Goal: Task Accomplishment & Management: Manage account settings

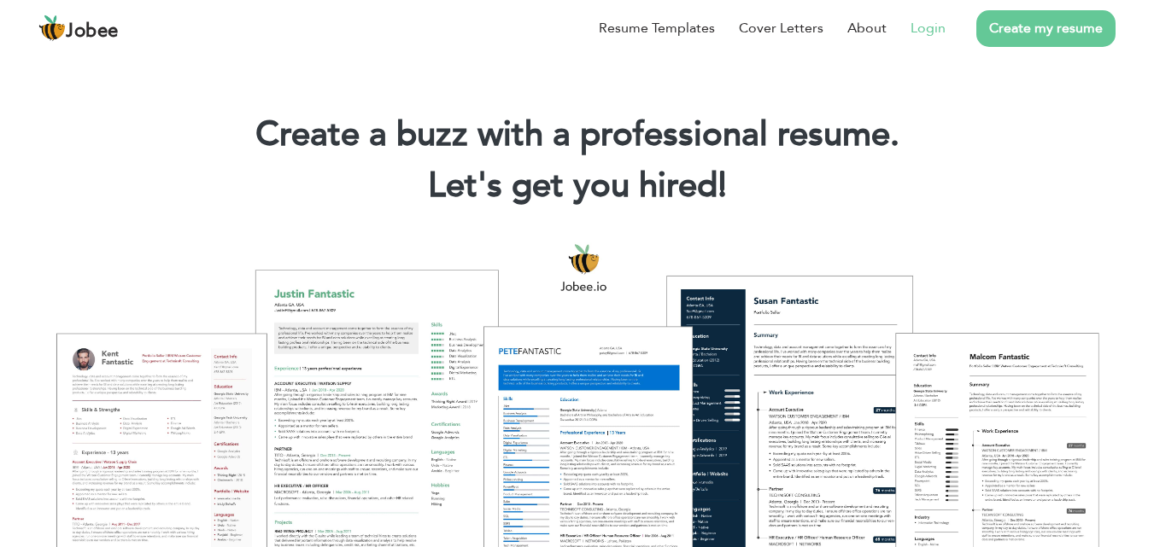
click at [926, 21] on link "Login" at bounding box center [927, 28] width 35 height 20
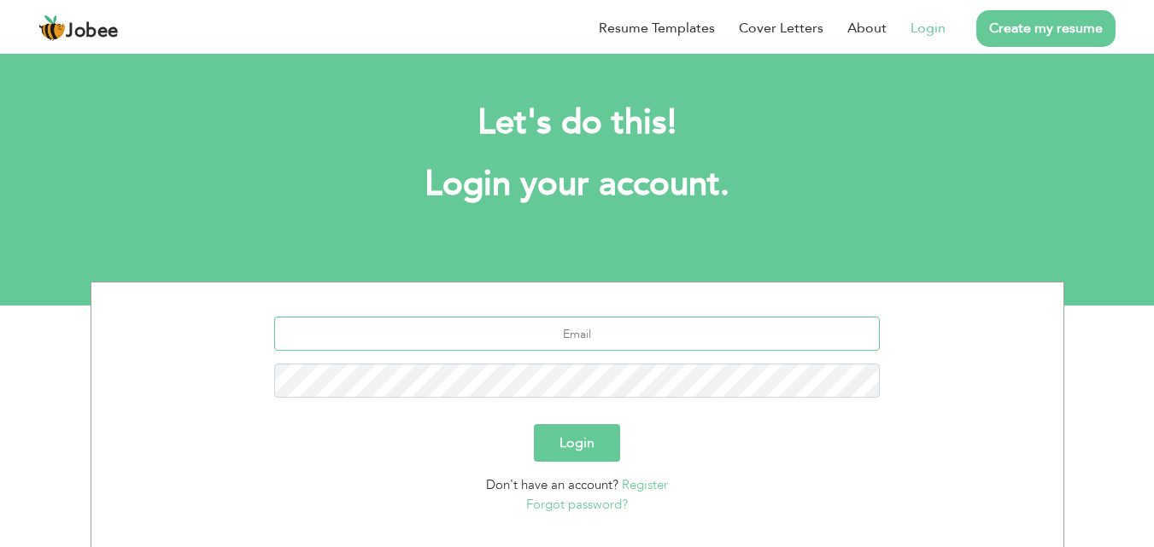
click at [589, 332] on input "text" at bounding box center [576, 334] width 605 height 34
type input "[EMAIL_ADDRESS][DOMAIN_NAME]"
click at [586, 455] on button "Login" at bounding box center [577, 443] width 86 height 38
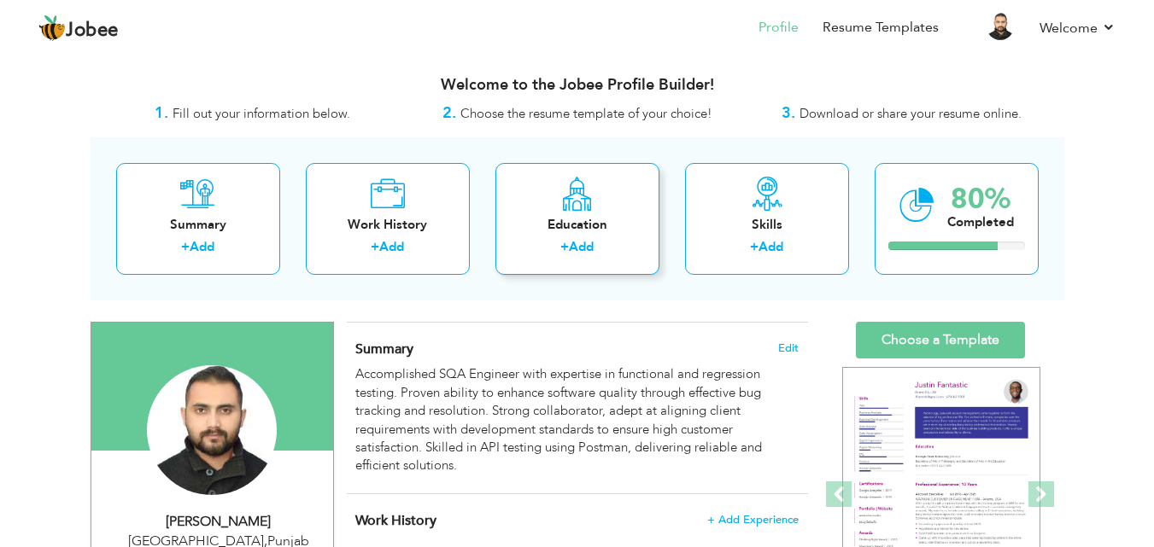
click at [573, 206] on icon at bounding box center [576, 194] width 33 height 34
radio input "true"
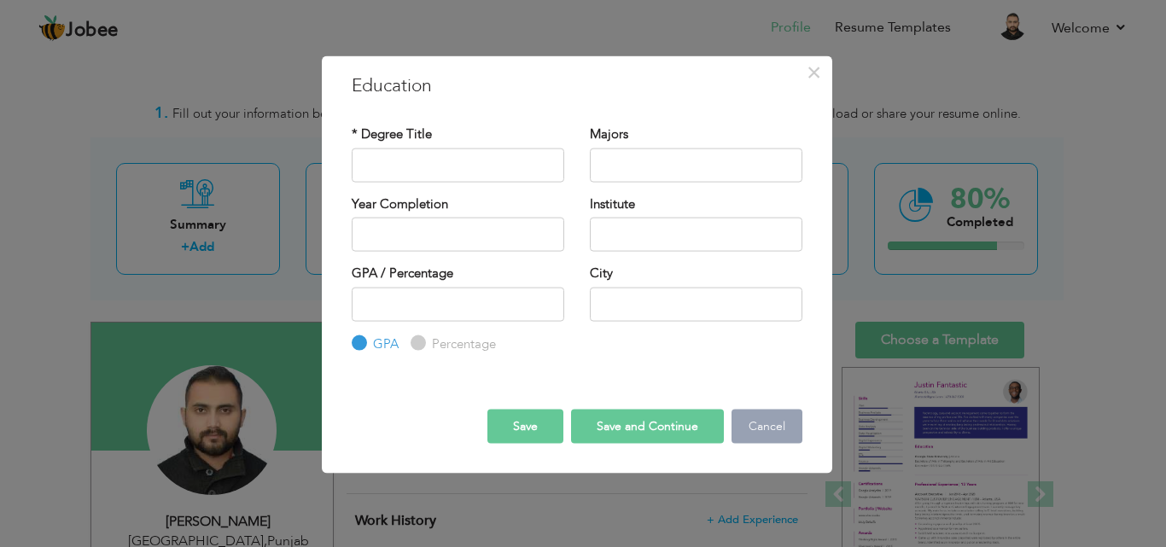
click at [770, 425] on button "Cancel" at bounding box center [767, 427] width 71 height 34
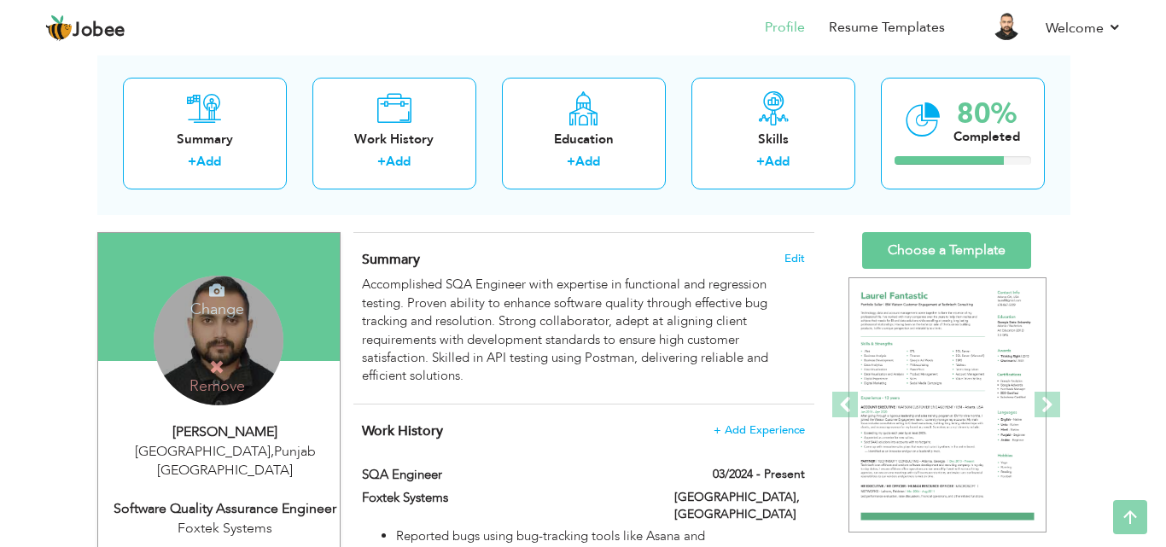
scroll to position [85, 0]
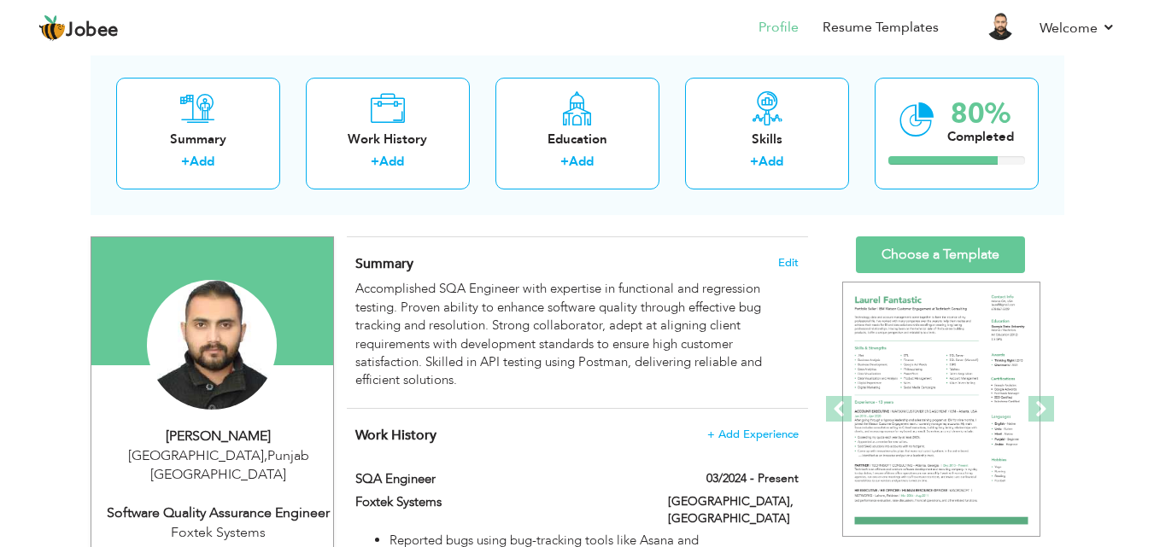
click at [230, 412] on div "Change Remove" at bounding box center [212, 353] width 216 height 147
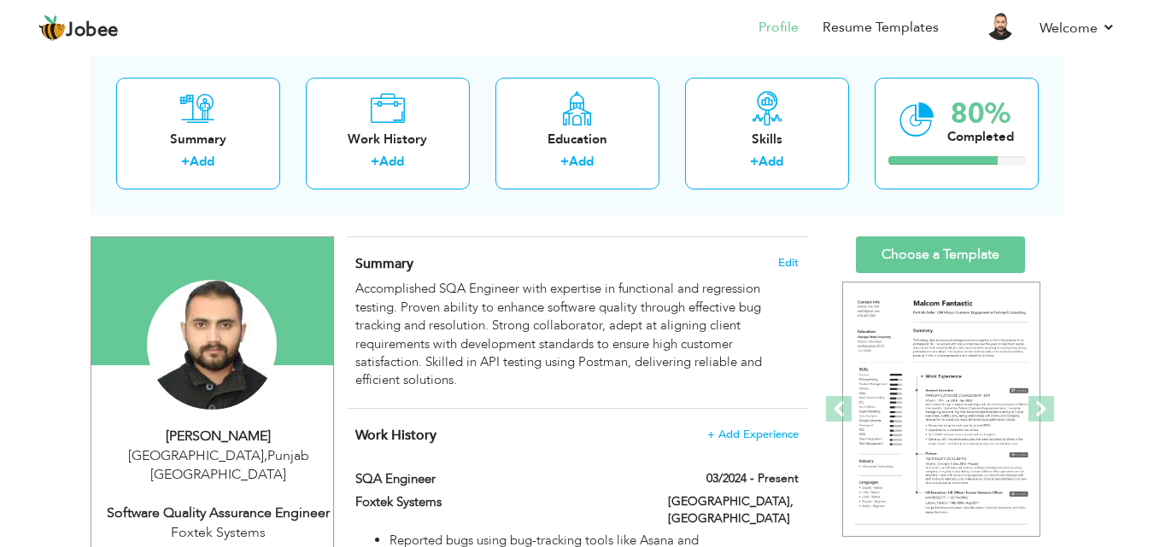
click at [264, 453] on span "," at bounding box center [265, 456] width 3 height 19
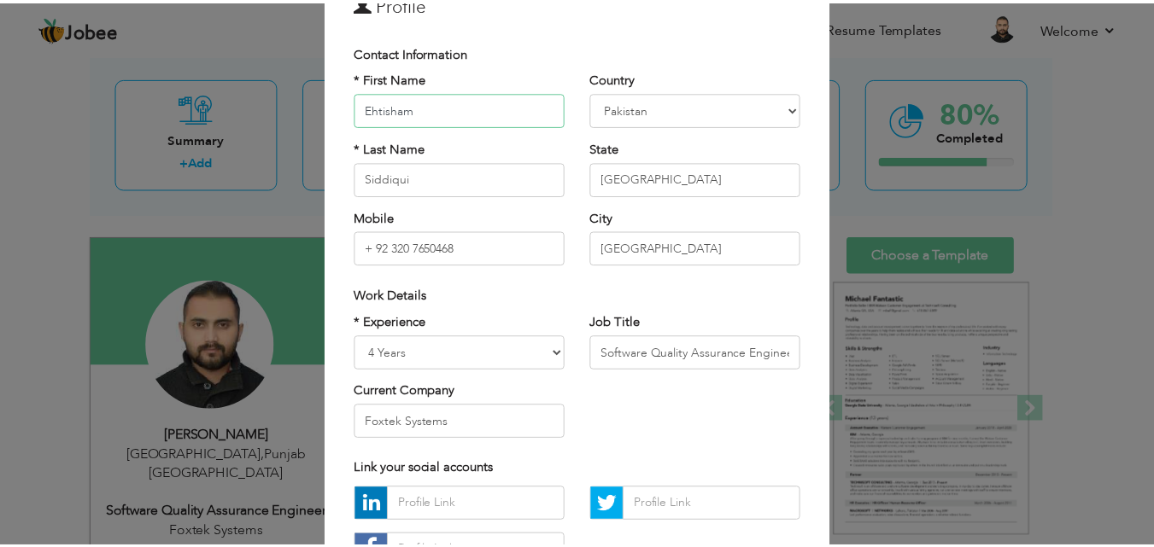
scroll to position [171, 0]
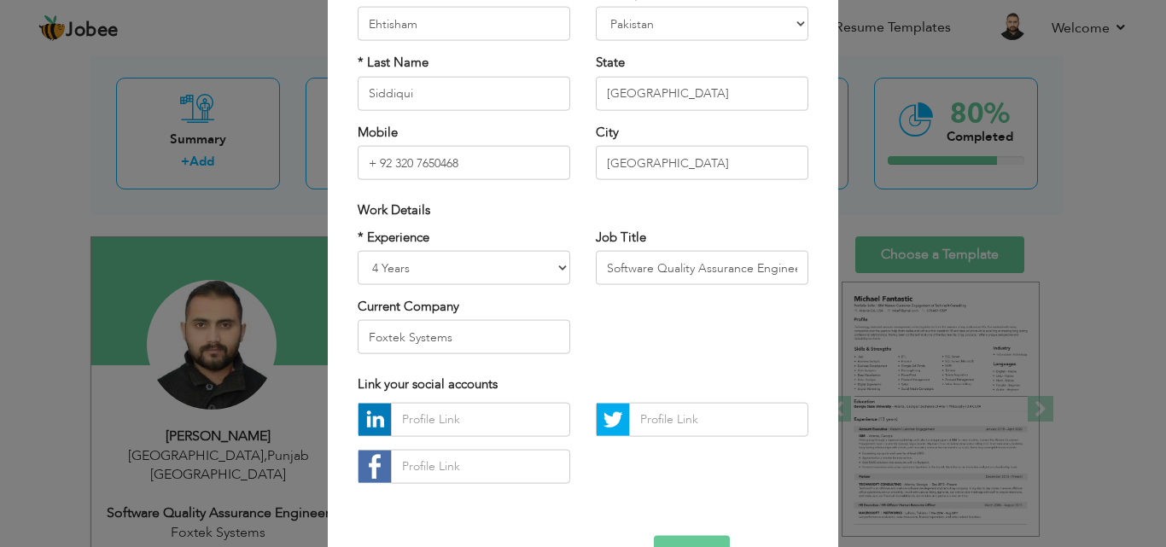
click at [849, 53] on div "× Profile Contact Information * First Name Ehtisham * Last Name Aruba" at bounding box center [583, 273] width 1166 height 547
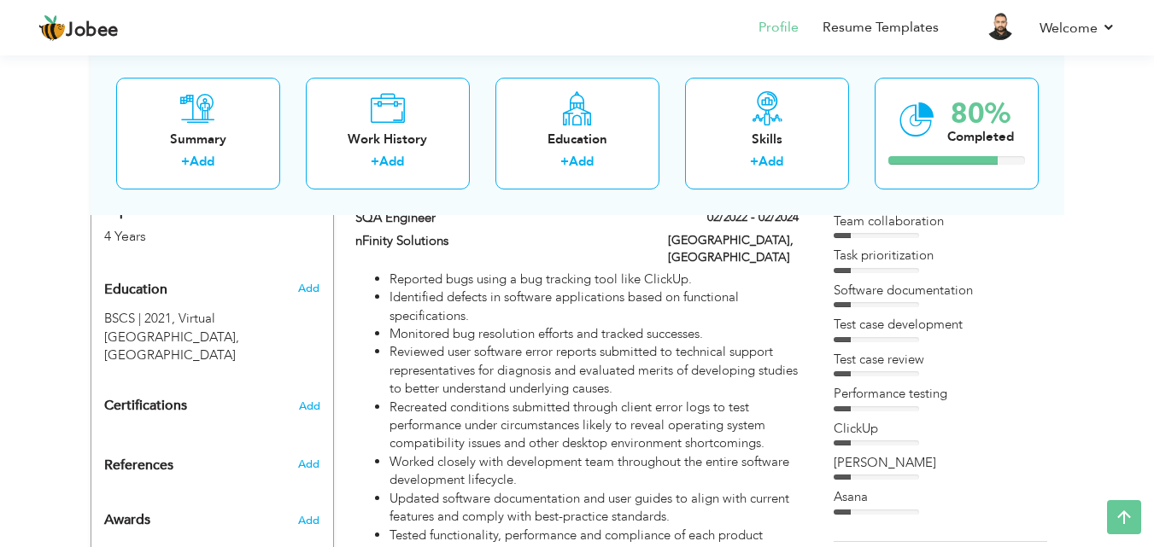
scroll to position [660, 0]
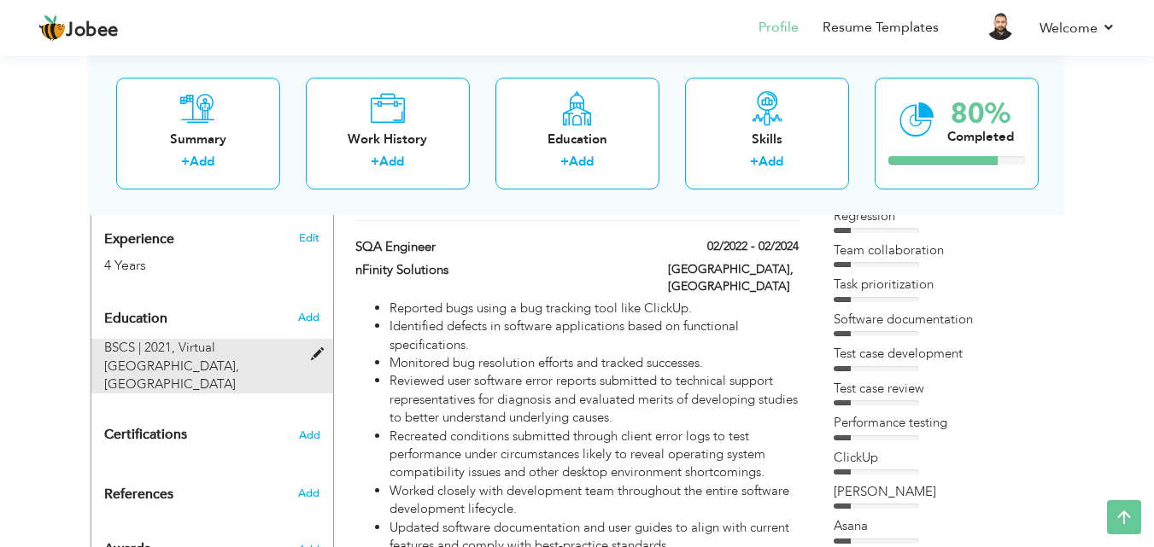
click at [320, 348] on span at bounding box center [321, 354] width 21 height 13
type input "BSCS"
type input "2021"
type input "Virtual University of Pakistan"
type input "3.1"
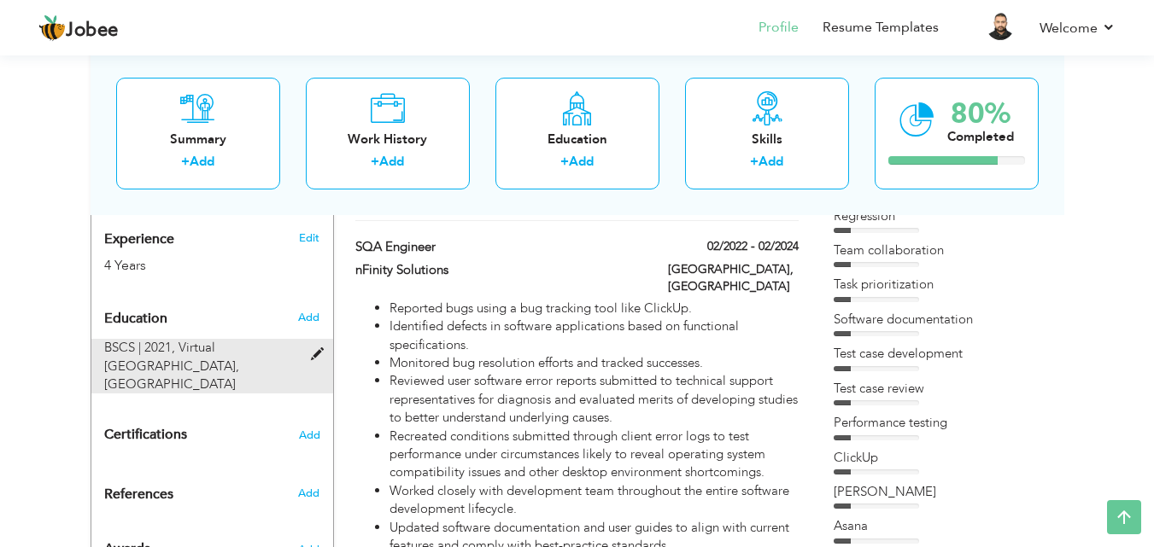
type input "[GEOGRAPHIC_DATA]"
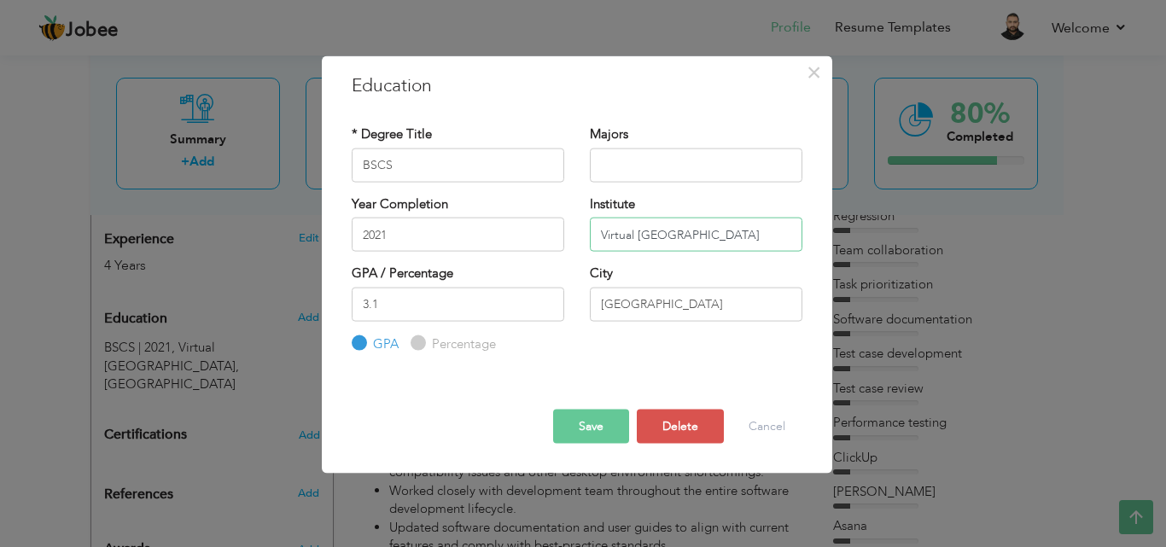
drag, startPoint x: 766, startPoint y: 230, endPoint x: 592, endPoint y: 232, distance: 174.2
click at [592, 232] on input "Virtual University of Pakistan" at bounding box center [696, 235] width 213 height 34
click at [734, 231] on input "Univeristy of South Asia" at bounding box center [696, 235] width 213 height 34
click at [734, 233] on input "Univeristy of South Asia" at bounding box center [696, 235] width 213 height 34
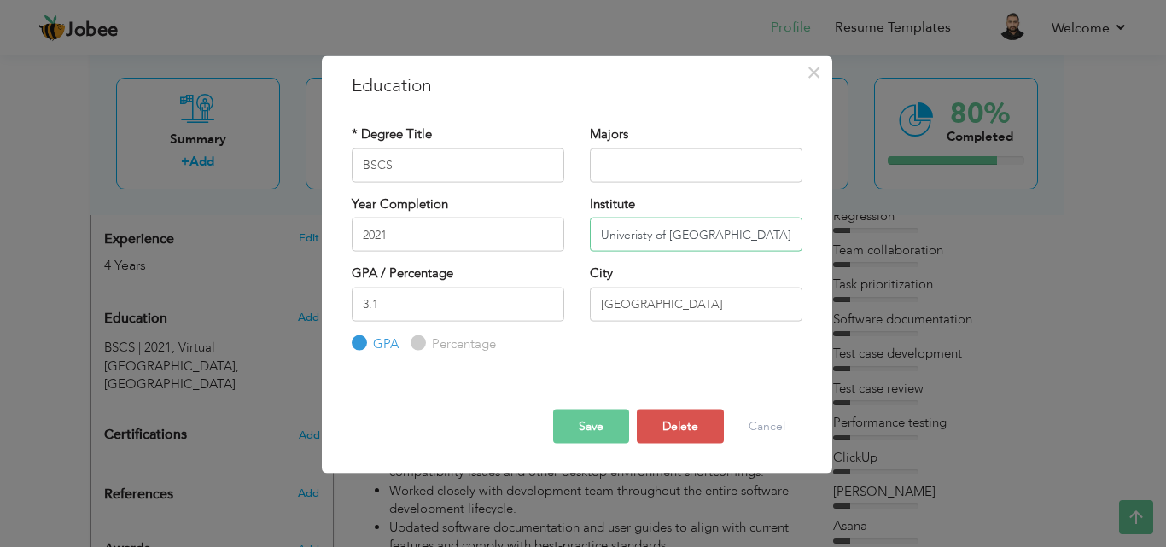
paste input "si"
type input "[GEOGRAPHIC_DATA]"
click at [587, 428] on button "Save" at bounding box center [591, 427] width 76 height 34
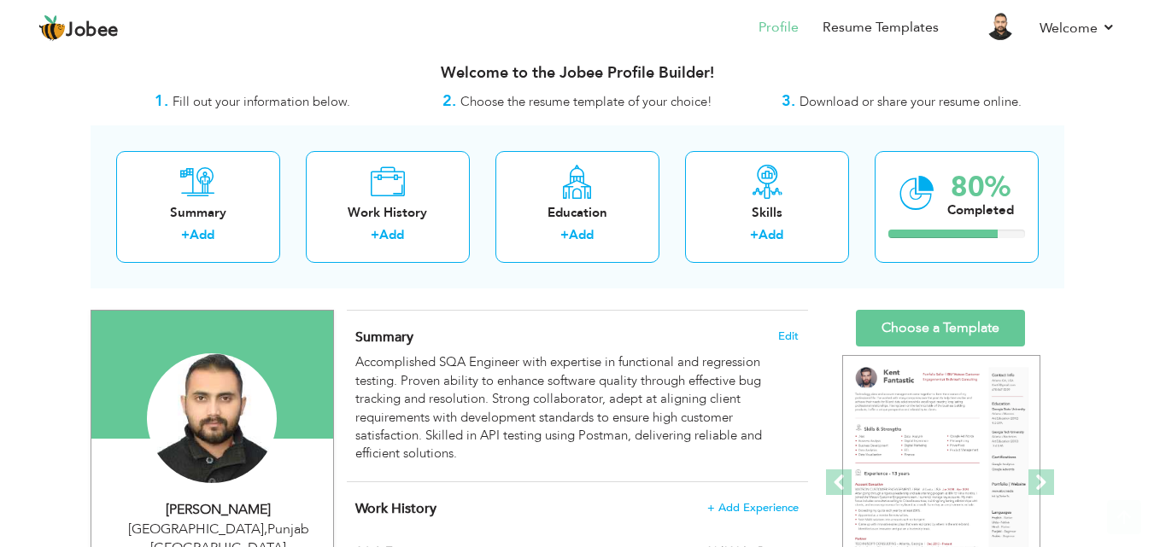
scroll to position [0, 0]
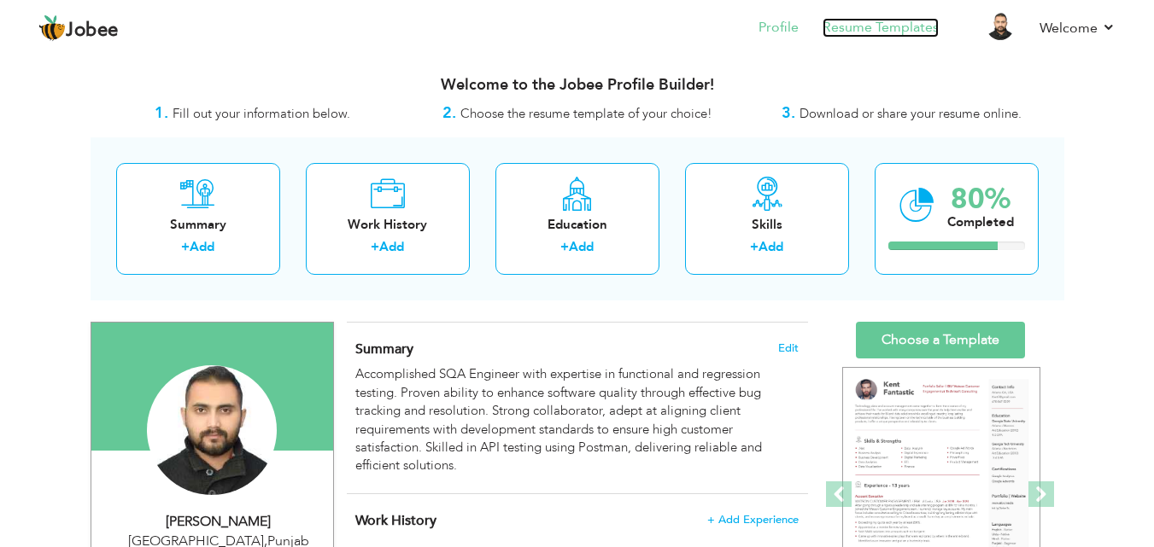
click at [908, 22] on link "Resume Templates" at bounding box center [880, 28] width 116 height 20
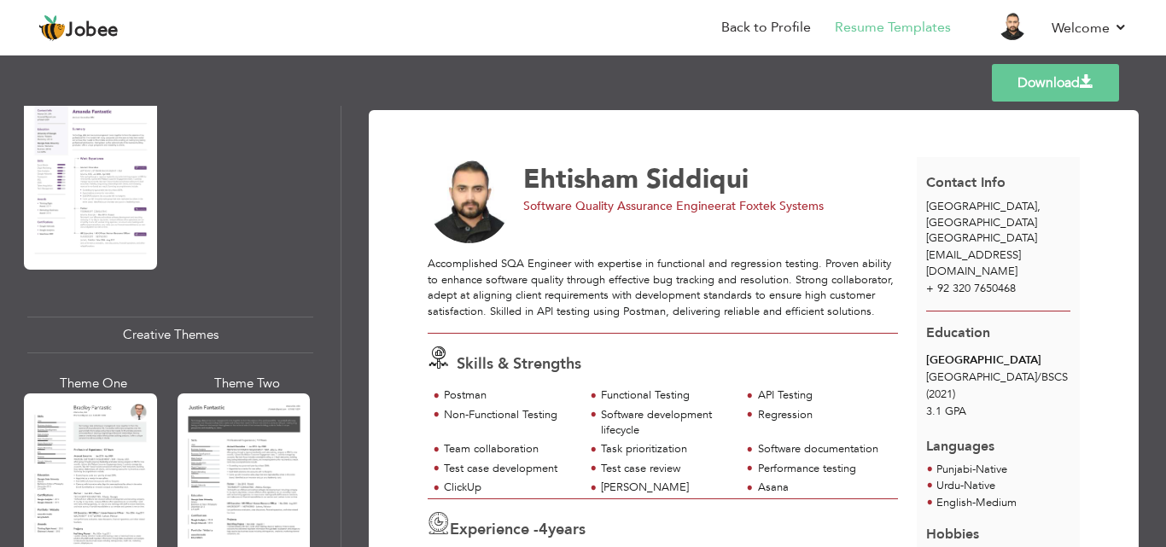
scroll to position [1879, 0]
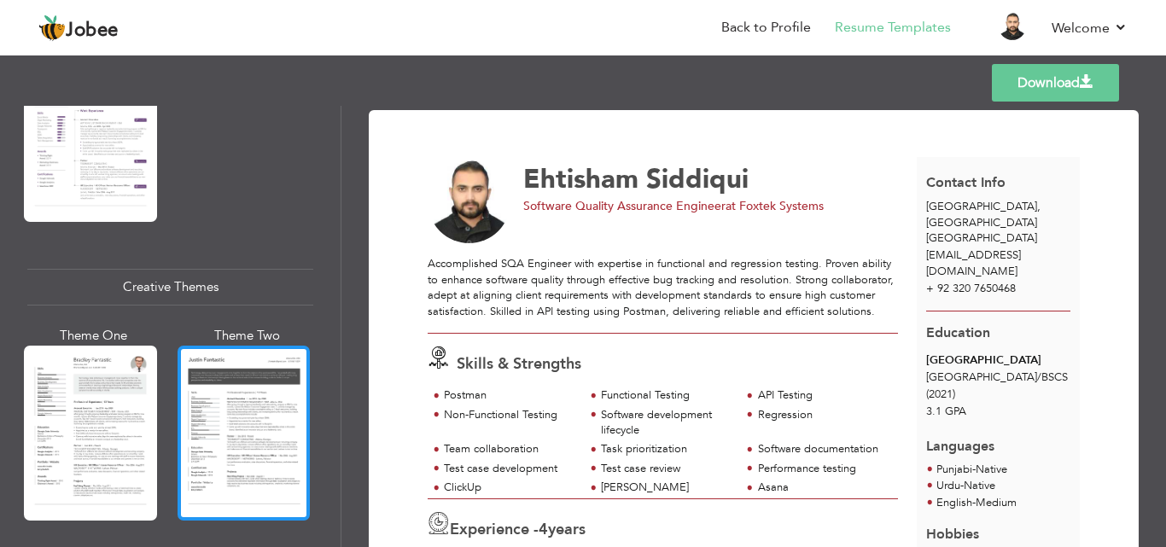
click at [207, 373] on div at bounding box center [244, 433] width 133 height 175
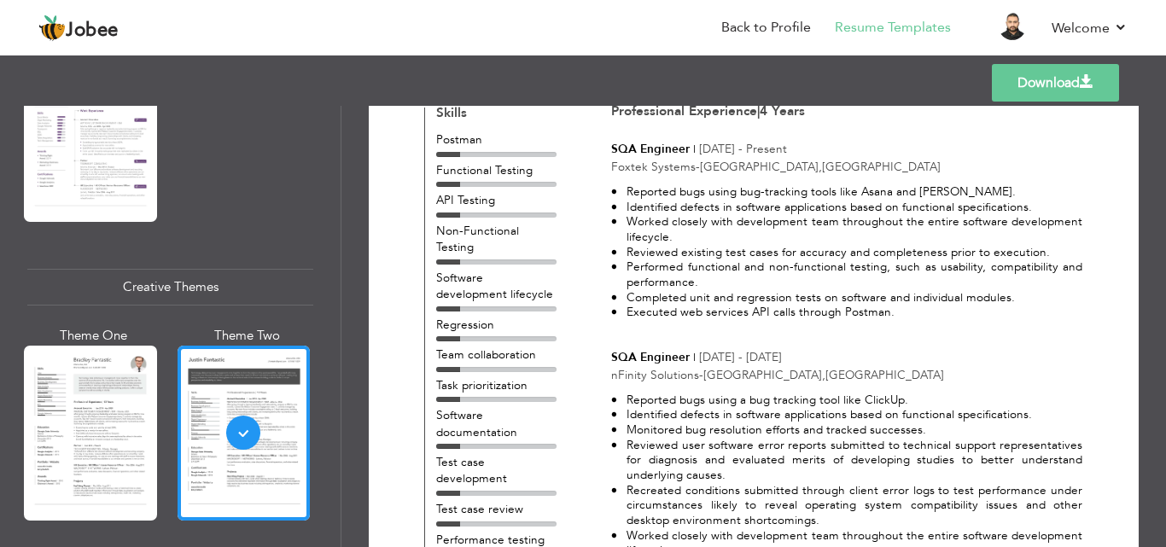
scroll to position [0, 0]
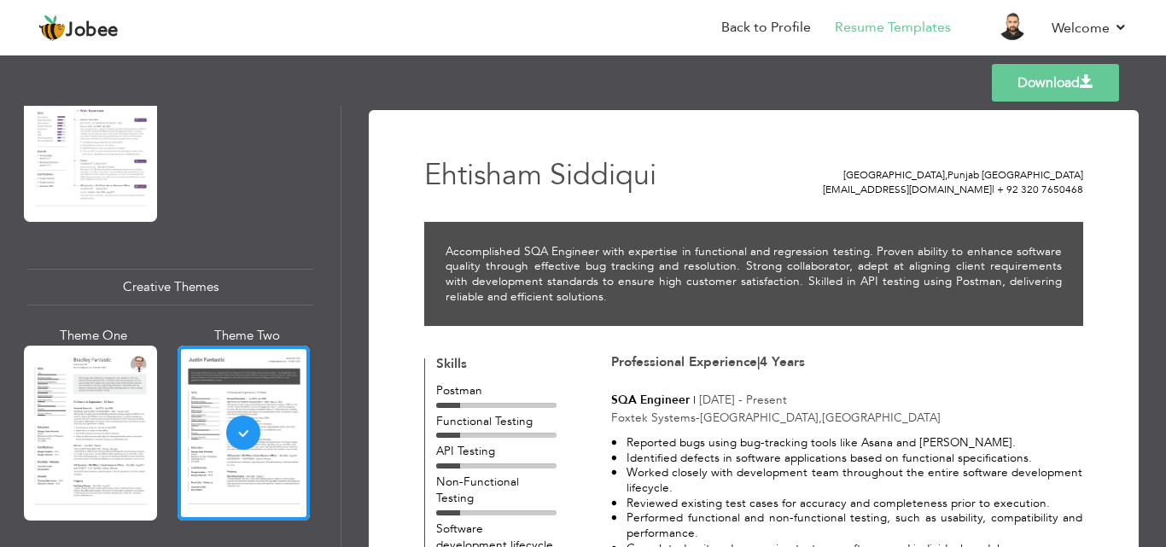
click at [1053, 78] on link "Download" at bounding box center [1055, 83] width 127 height 38
